Goal: Obtain resource: Download file/media

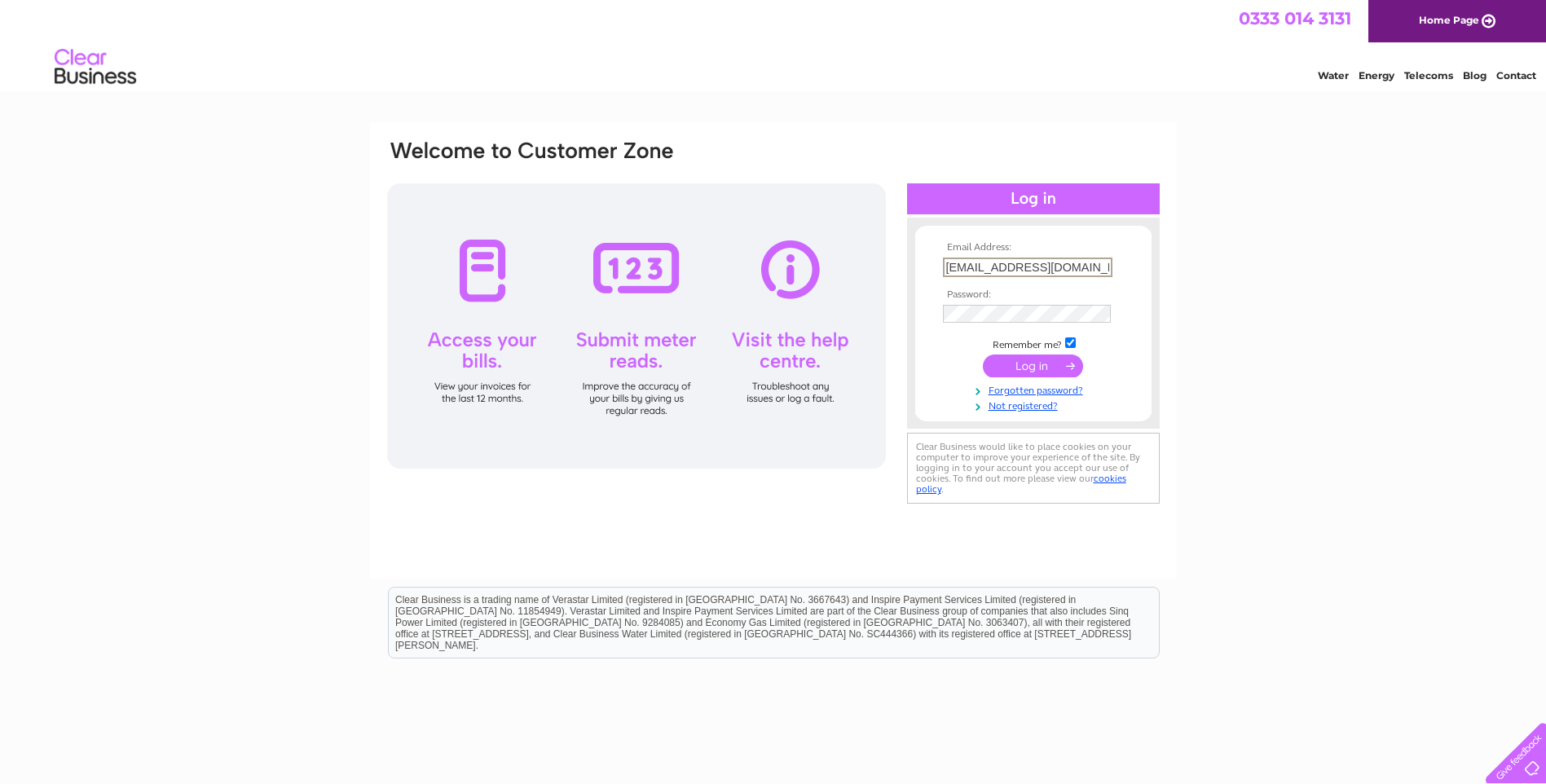
drag, startPoint x: 1041, startPoint y: 268, endPoint x: 782, endPoint y: 274, distance: 259.1
click at [790, 276] on div "Email Address: yaom8020@gmail.com Password:" at bounding box center [774, 322] width 776 height 369
paste input "xuechen2121"
type input "xuechen2121@gmail.com"
click at [846, 317] on div "Email Address: xuechen2121@gmail.com Password:" at bounding box center [774, 322] width 776 height 369
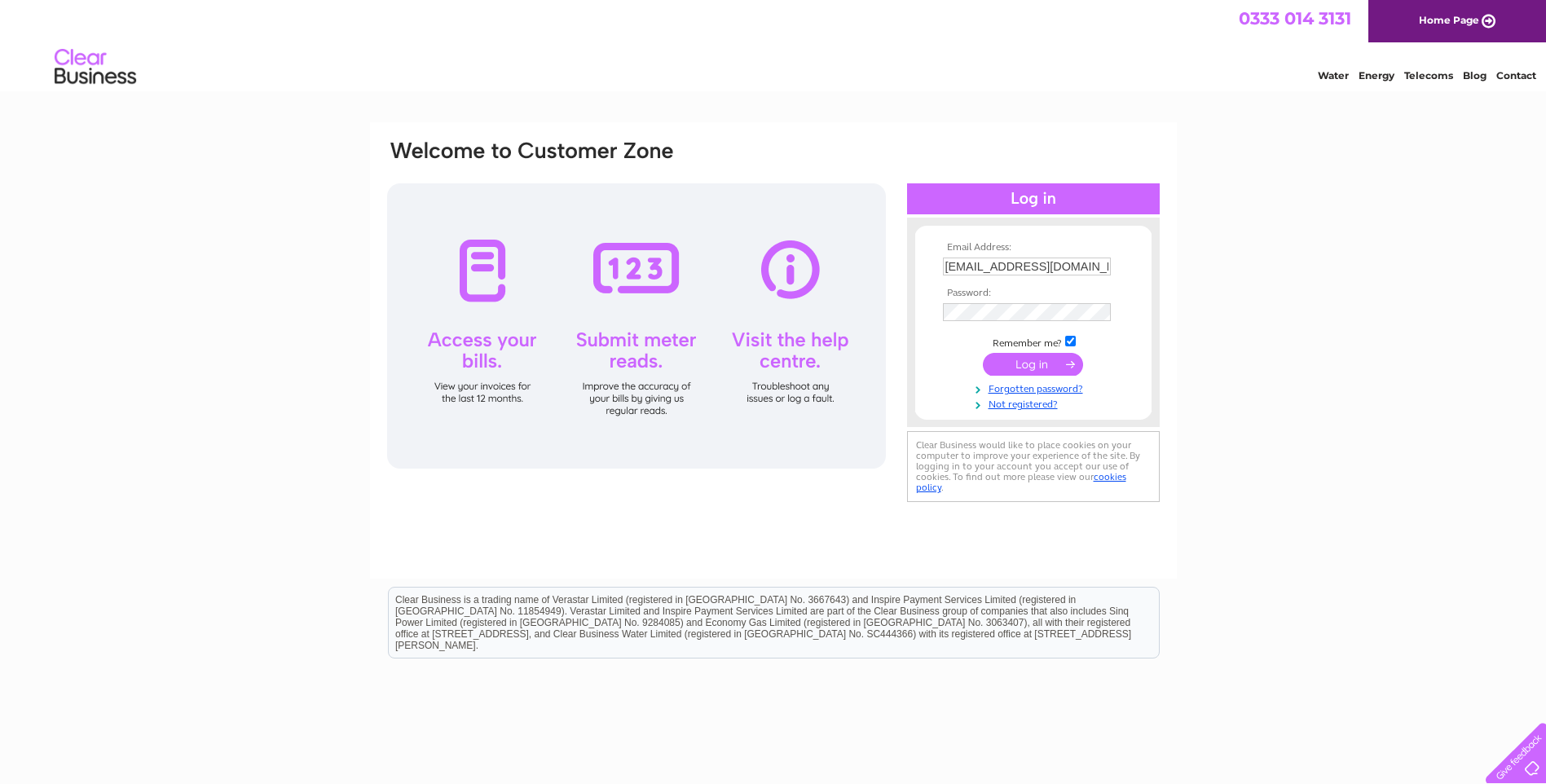
click at [948, 356] on td at bounding box center [1034, 364] width 189 height 31
click at [1002, 368] on input "submit" at bounding box center [1033, 364] width 101 height 23
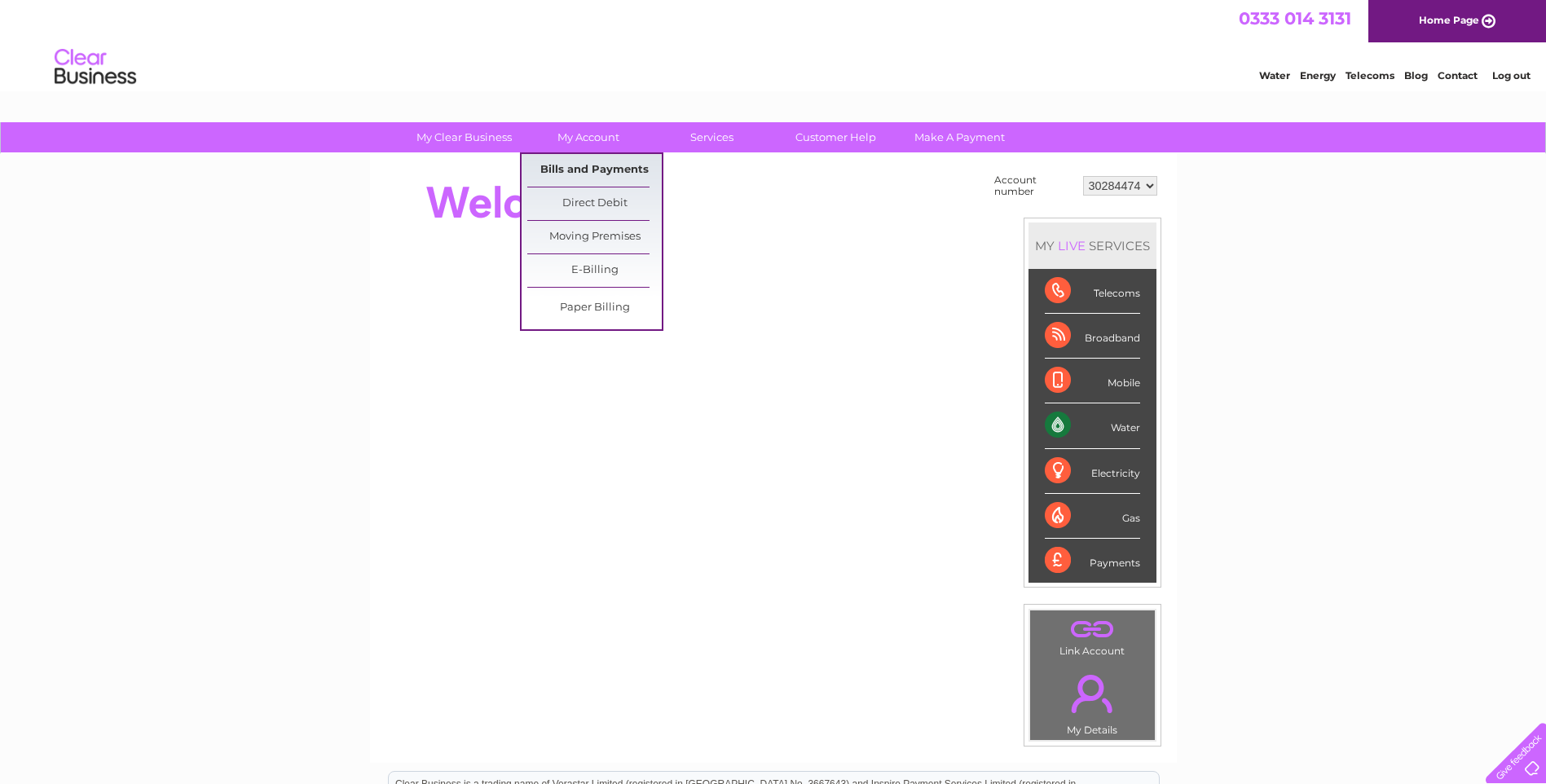
click at [578, 160] on link "Bills and Payments" at bounding box center [595, 171] width 135 height 32
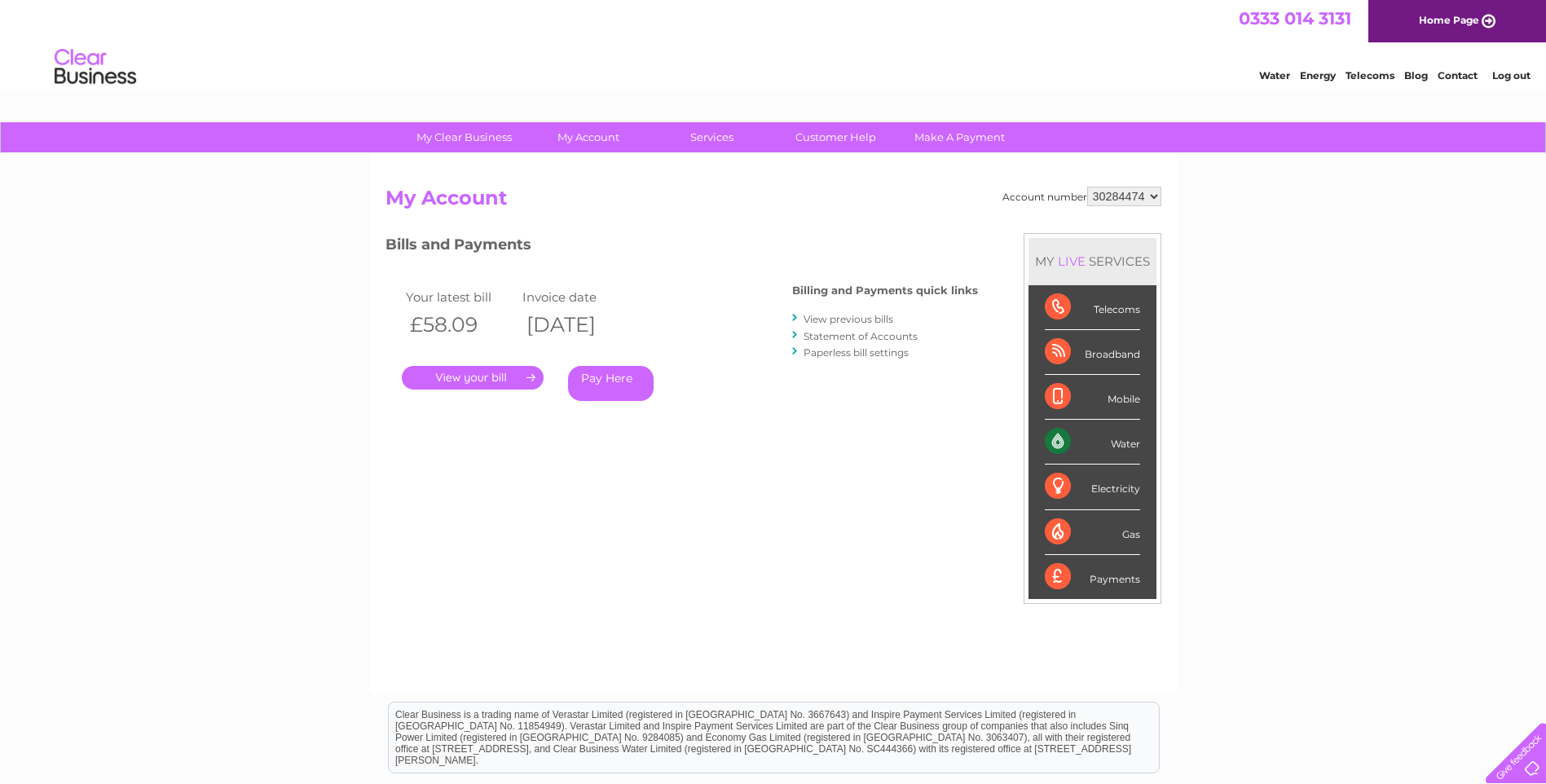
click at [457, 372] on link "." at bounding box center [473, 378] width 142 height 24
click at [846, 319] on link "View previous bills" at bounding box center [848, 319] width 90 height 12
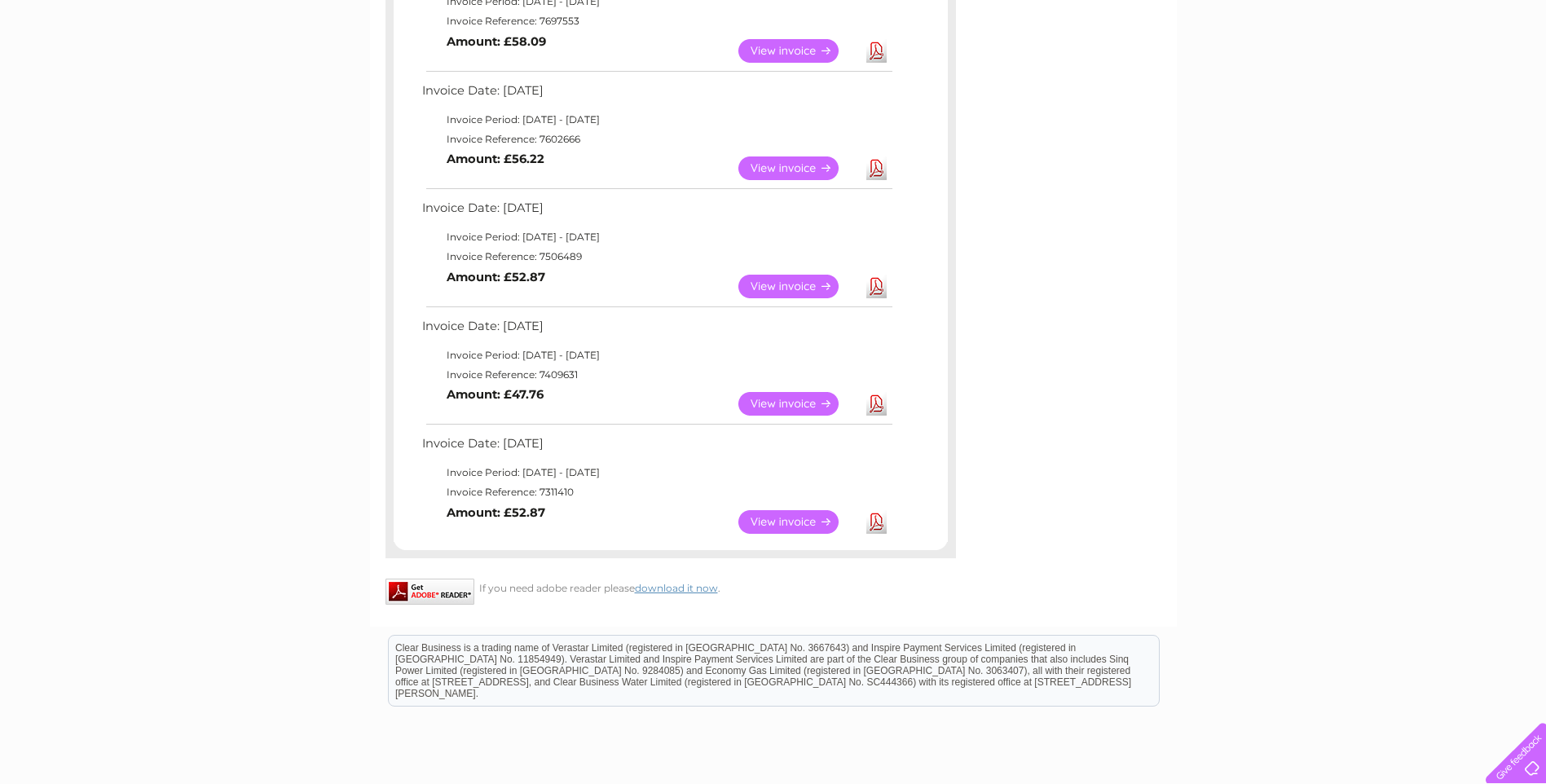
scroll to position [734, 0]
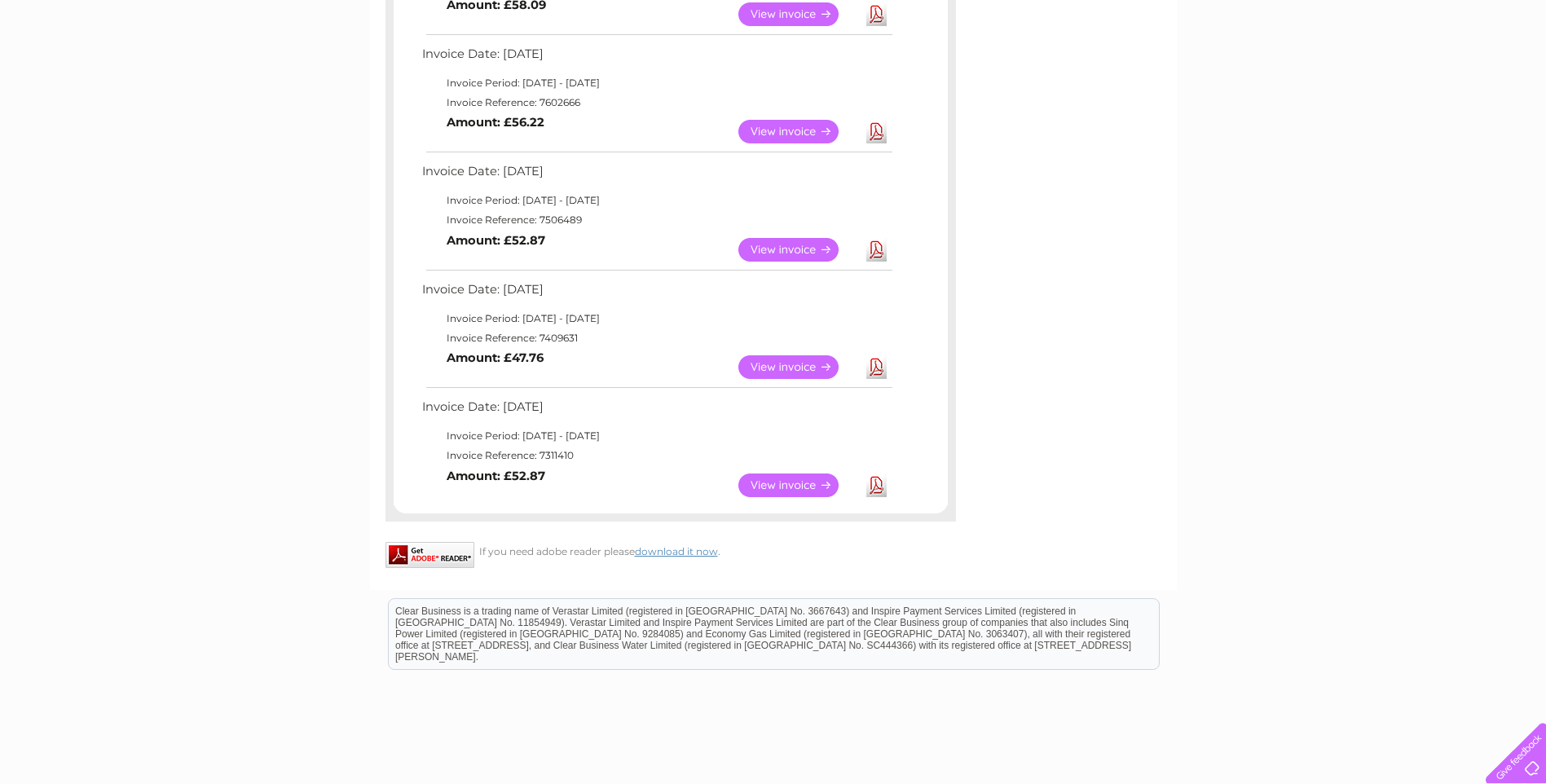
click at [792, 241] on link "View" at bounding box center [799, 250] width 119 height 24
click at [883, 362] on link "Download" at bounding box center [877, 368] width 20 height 24
click at [879, 247] on link "Download" at bounding box center [877, 250] width 20 height 24
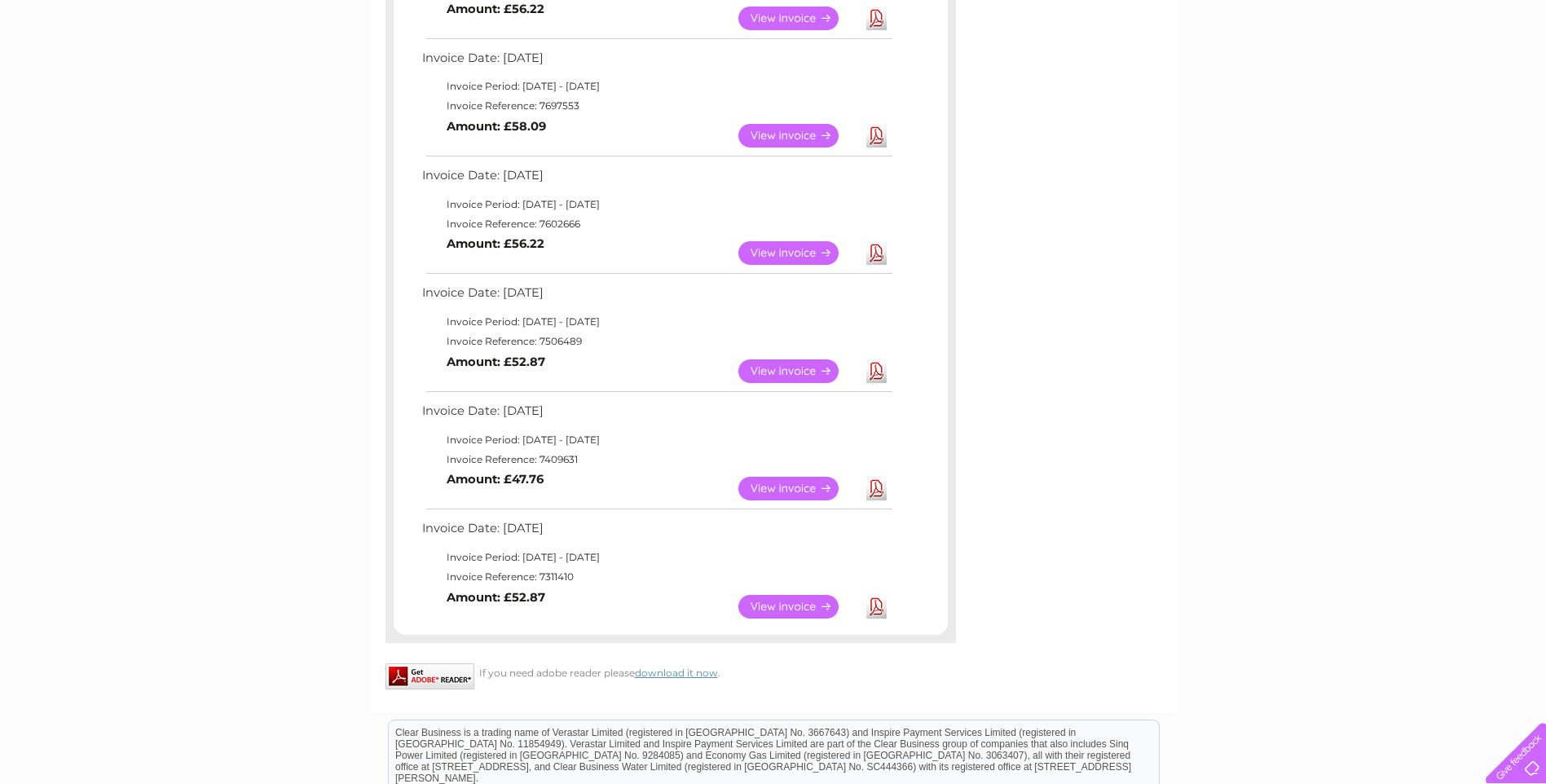
scroll to position [489, 0]
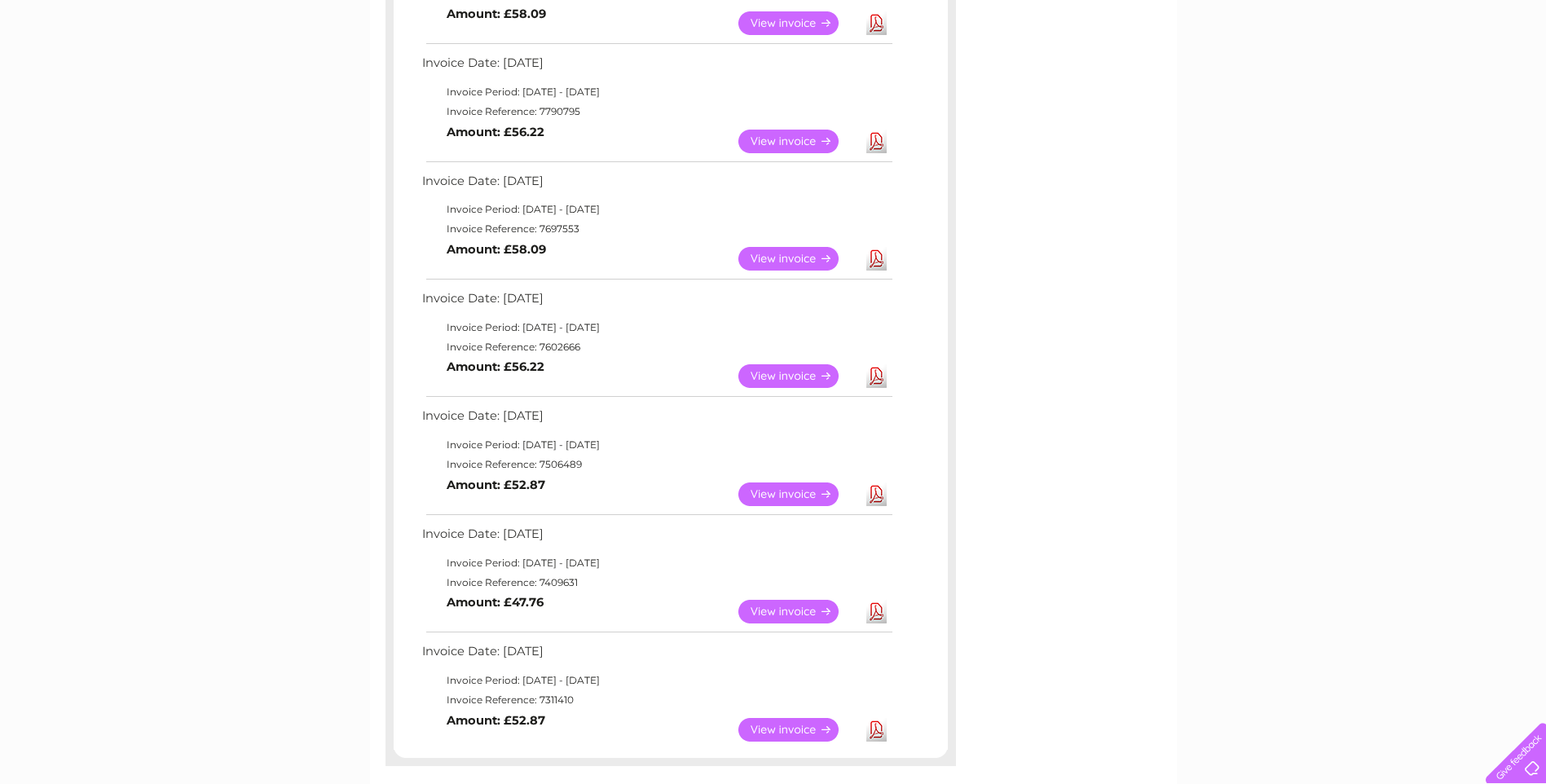
click at [879, 376] on link "Download" at bounding box center [877, 376] width 20 height 24
click at [882, 253] on link "Download" at bounding box center [877, 259] width 20 height 24
click at [876, 138] on link "Download" at bounding box center [877, 142] width 20 height 24
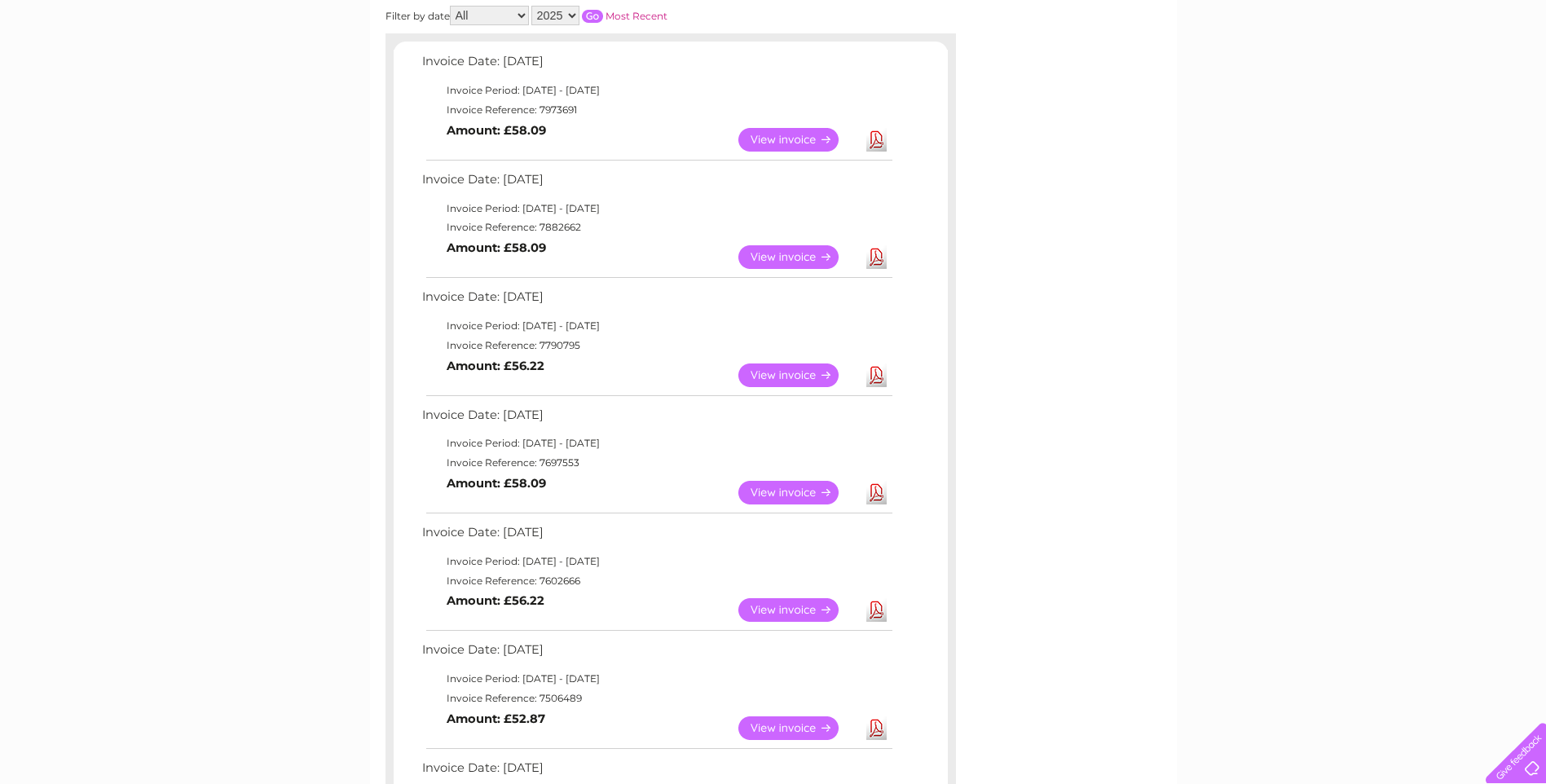
scroll to position [245, 0]
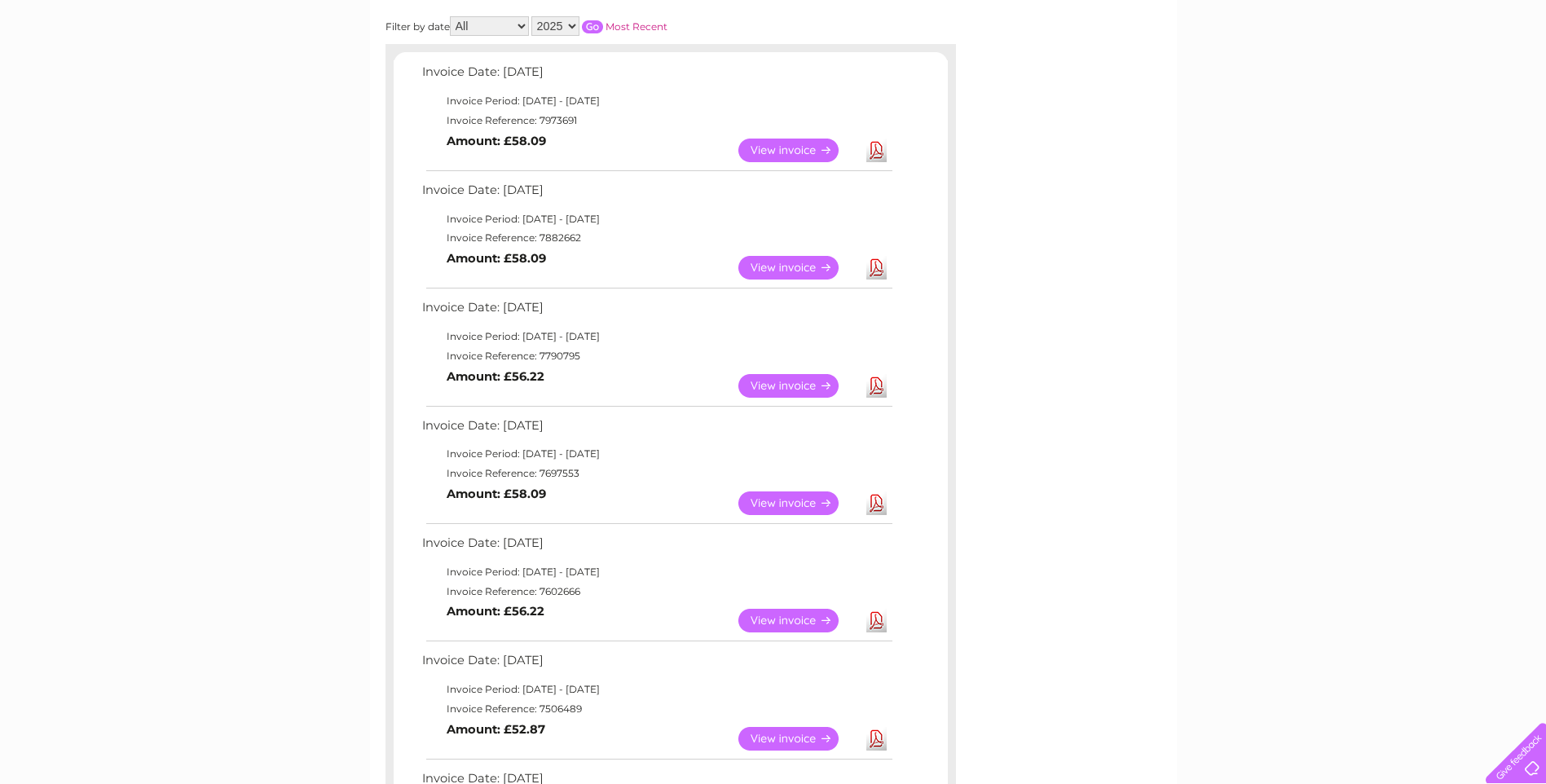
click at [874, 266] on link "Download" at bounding box center [877, 268] width 20 height 24
